Goal: Browse casually

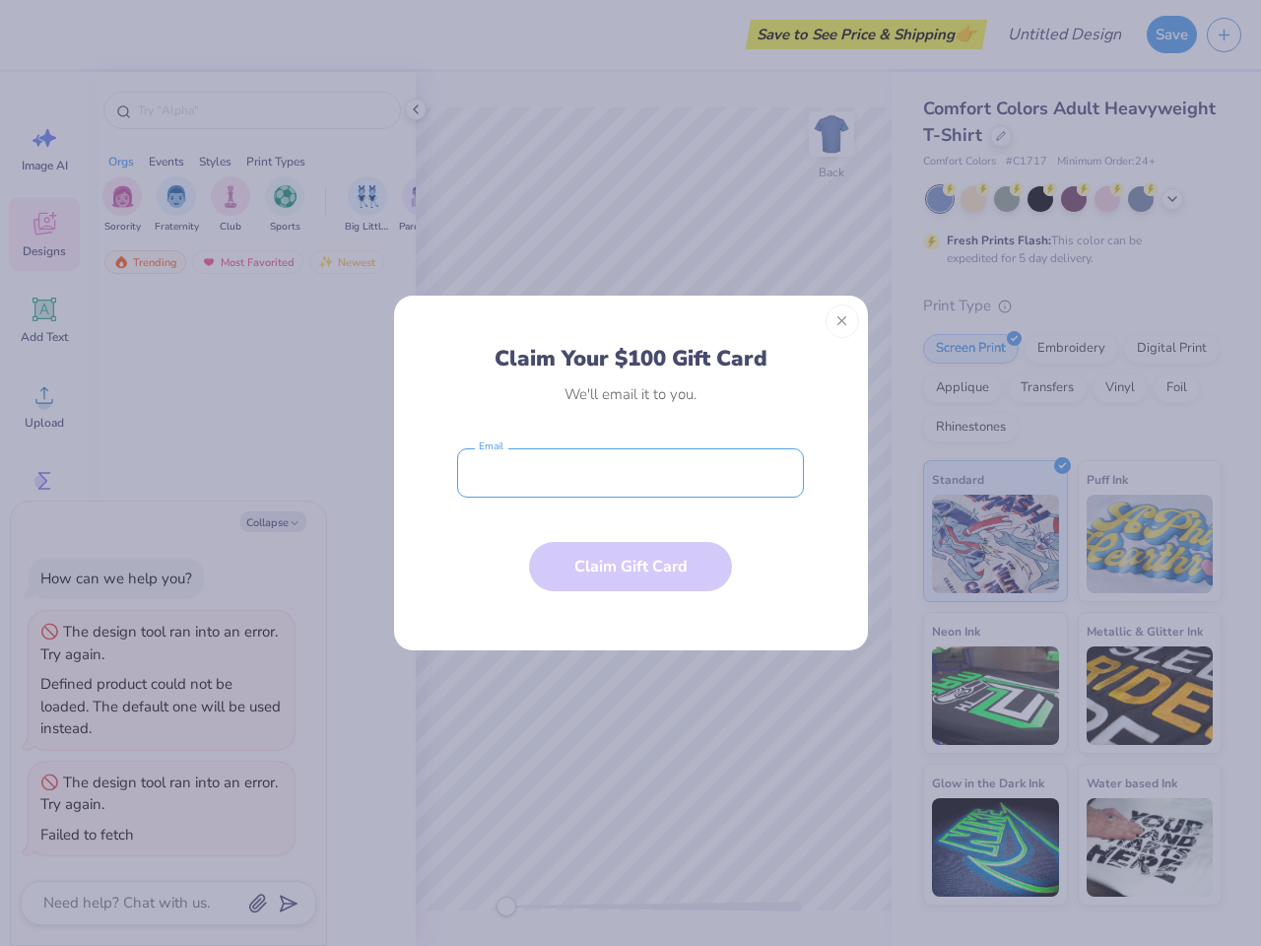
type textarea "x"
click at [631, 473] on input "email" at bounding box center [630, 472] width 347 height 49
click at [843, 321] on button "Close" at bounding box center [843, 321] width 34 height 34
